Goal: Find specific page/section: Find specific page/section

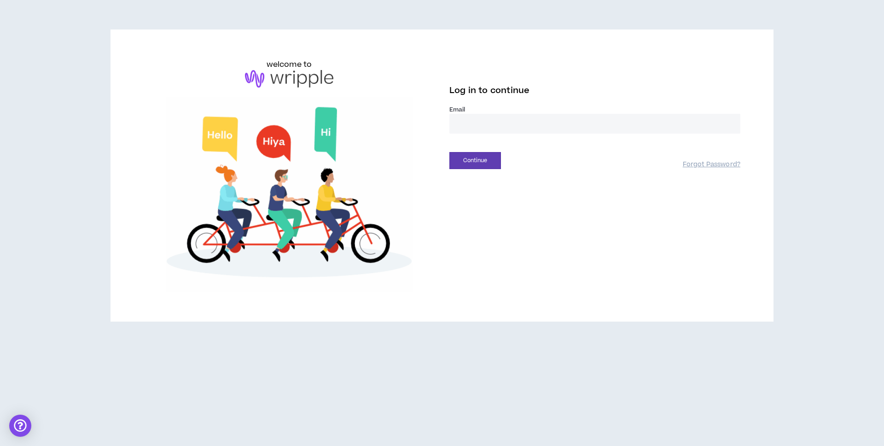
click at [463, 118] on input "email" at bounding box center [594, 124] width 291 height 20
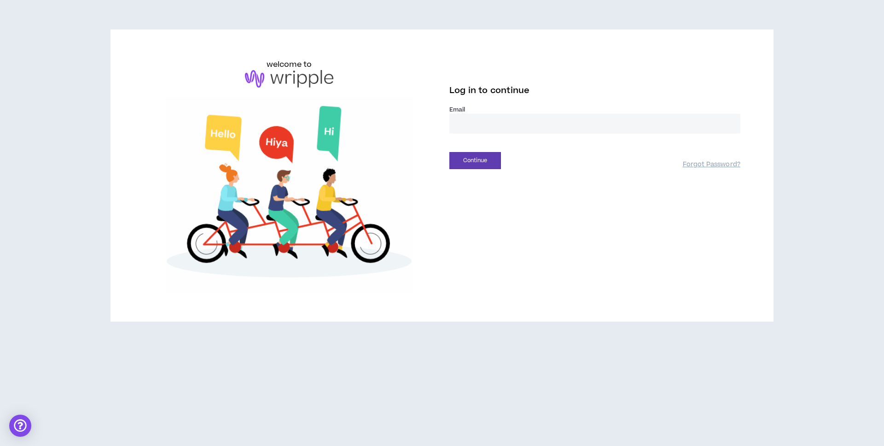
click at [473, 122] on input "email" at bounding box center [594, 124] width 291 height 20
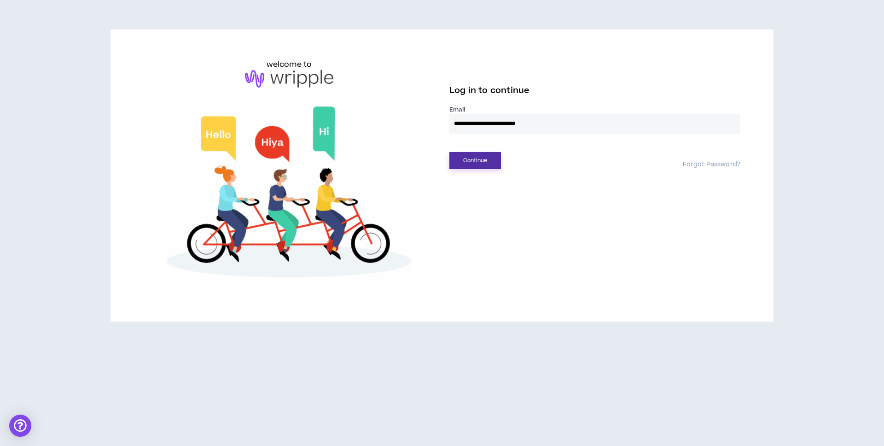
type input "**********"
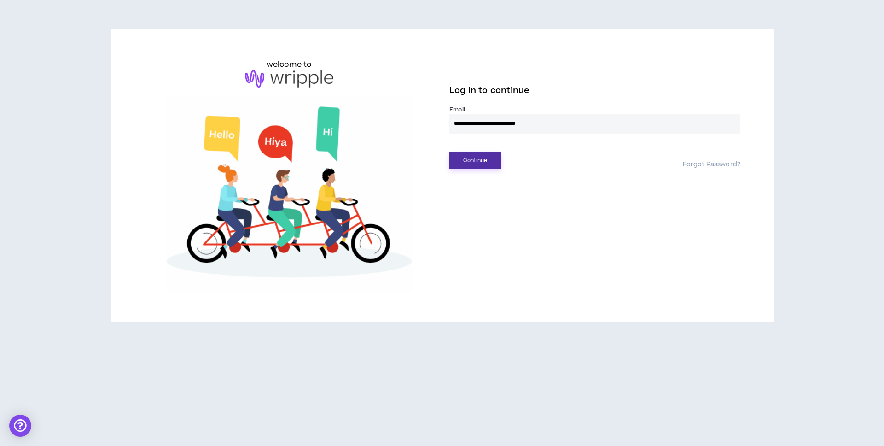
click at [471, 158] on button "Continue" at bounding box center [475, 160] width 52 height 17
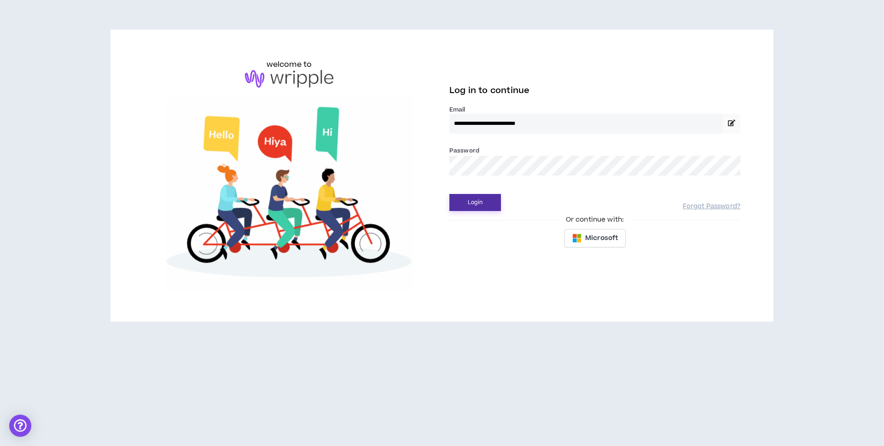
click at [476, 200] on button "Login" at bounding box center [475, 202] width 52 height 17
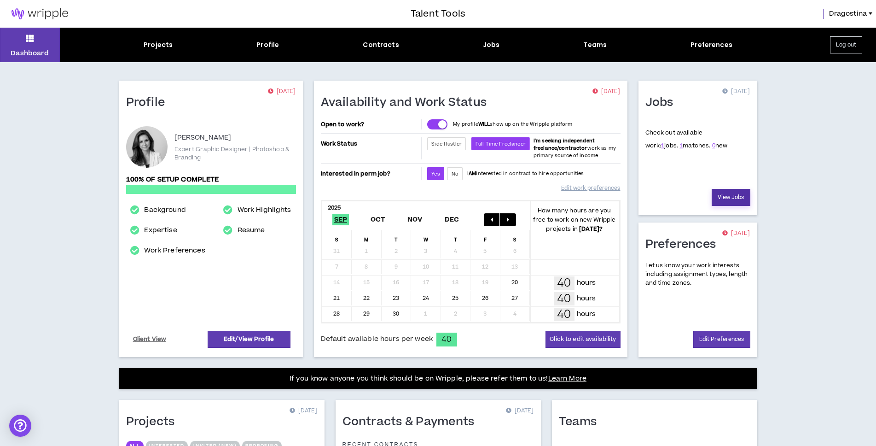
click at [737, 197] on link "View Jobs" at bounding box center [731, 197] width 39 height 17
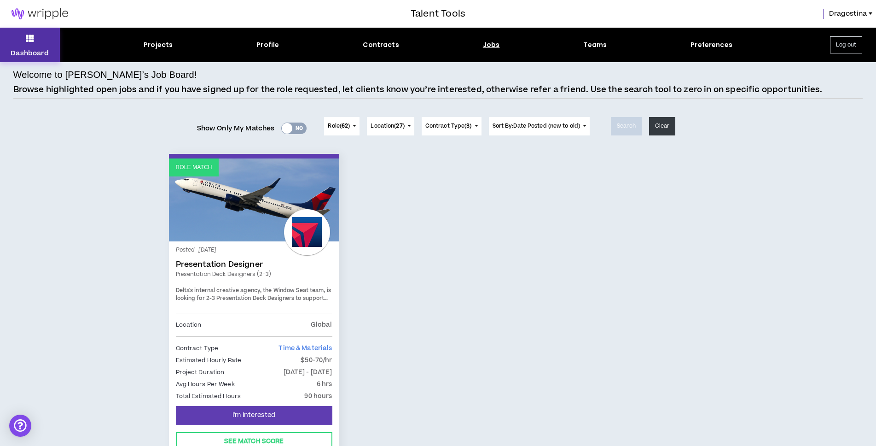
click at [29, 38] on icon at bounding box center [30, 38] width 8 height 13
